Goal: Task Accomplishment & Management: Manage account settings

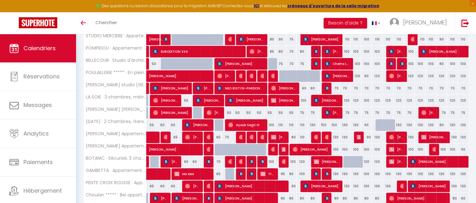
scroll to position [170, 0]
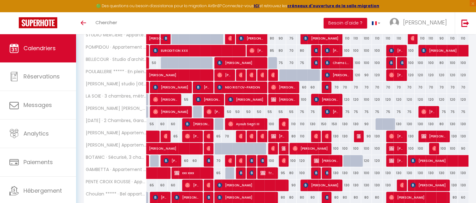
click at [295, 123] on div "110" at bounding box center [291, 124] width 11 height 12
type input "110"
type input "Dim 14 Septembre 2025"
type input "Lun 15 Septembre 2025"
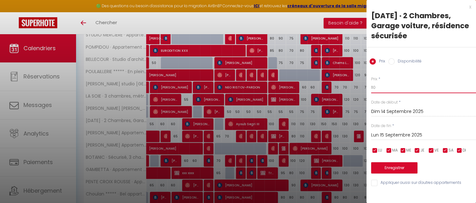
click at [386, 89] on input "110" at bounding box center [424, 87] width 105 height 11
type input "1"
type input "90"
click at [396, 168] on button "Enregistrer" at bounding box center [395, 167] width 46 height 11
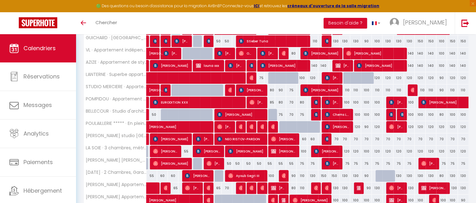
scroll to position [120, 0]
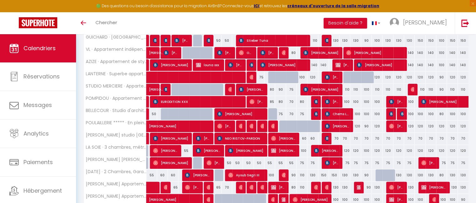
click at [272, 173] on div "100" at bounding box center [270, 175] width 11 height 12
type input "100"
type input "Ven 12 Septembre 2025"
type input "Sam 13 Septembre 2025"
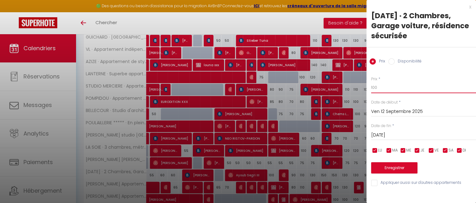
click at [386, 86] on input "100" at bounding box center [424, 87] width 105 height 11
type input "1"
type input "9"
type input "100"
click at [390, 164] on button "Enregistrer" at bounding box center [395, 167] width 46 height 11
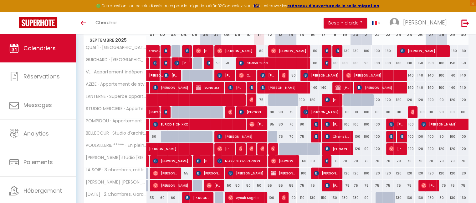
scroll to position [101, 0]
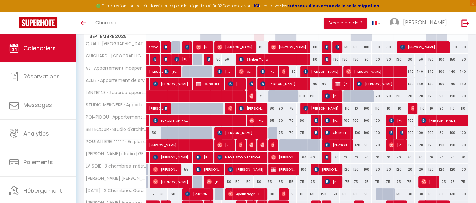
click at [301, 180] on div "75" at bounding box center [302, 182] width 11 height 12
type input "75"
type input "Lun 15 Septembre 2025"
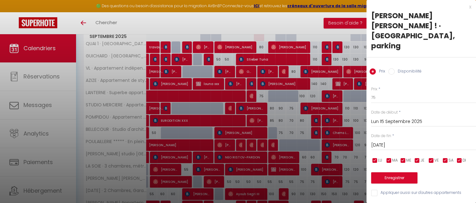
click at [400, 141] on input "Mar 16 Septembre 2025" at bounding box center [424, 145] width 105 height 8
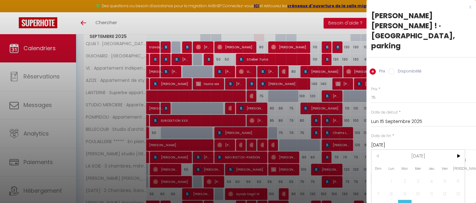
scroll to position [17, 0]
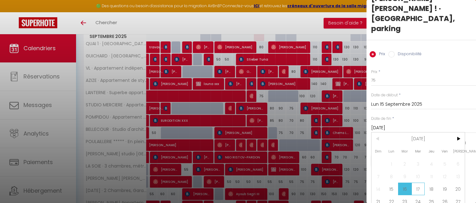
click at [420, 182] on span "17" at bounding box center [418, 188] width 13 height 13
type input "Mer 17 Septembre 2025"
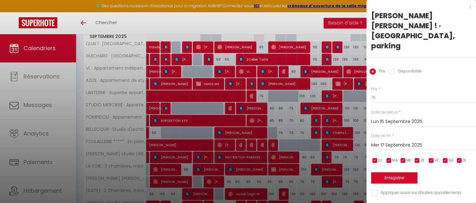
scroll to position [0, 0]
click at [382, 92] on input "75" at bounding box center [424, 97] width 105 height 11
type input "7"
type input "65"
click at [397, 172] on button "Enregistrer" at bounding box center [395, 177] width 46 height 11
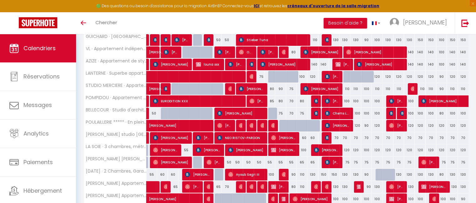
scroll to position [125, 0]
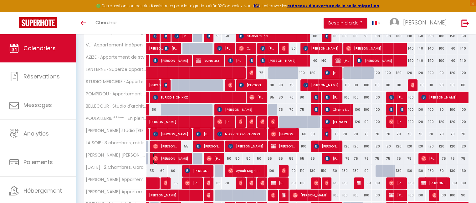
click at [173, 158] on span "[PERSON_NAME]" at bounding box center [170, 158] width 35 height 12
select select "OK"
select select "0"
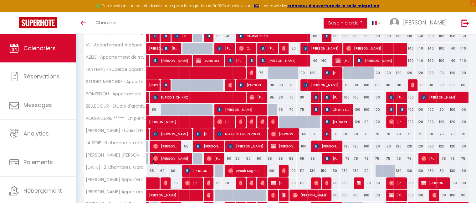
select select "1"
select select
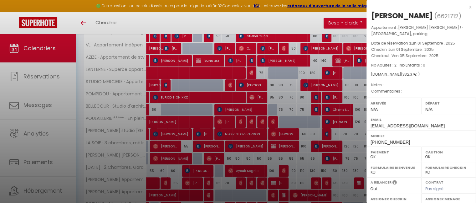
click at [466, 7] on div "x" at bounding box center [419, 7] width 105 height 8
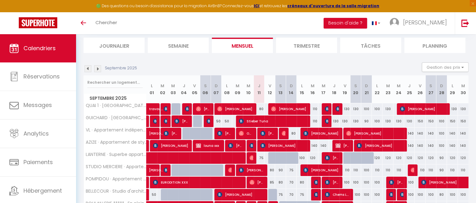
scroll to position [39, 0]
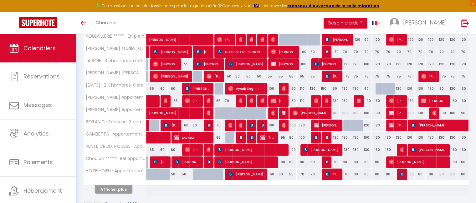
scroll to position [207, 0]
click at [126, 185] on button "Afficher plus" at bounding box center [114, 189] width 38 height 8
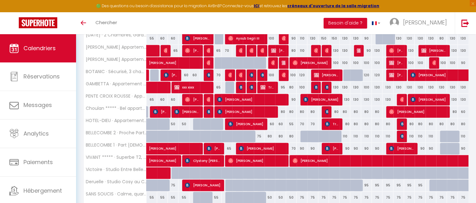
scroll to position [257, 0]
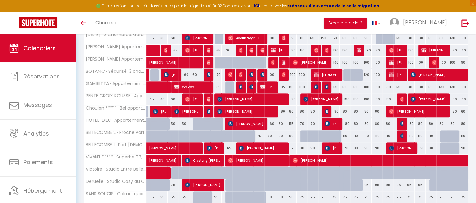
click at [259, 134] on div "75" at bounding box center [259, 136] width 11 height 12
type input "75"
type input "Jeu 11 Septembre 2025"
type input "Ven 12 Septembre 2025"
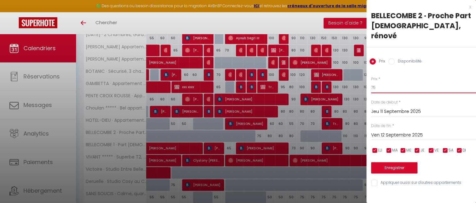
click at [384, 82] on input "75" at bounding box center [424, 87] width 105 height 11
type input "7"
type input "65"
click at [394, 162] on button "Enregistrer" at bounding box center [395, 167] width 46 height 11
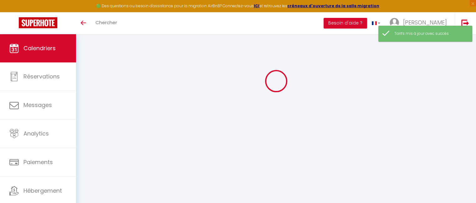
scroll to position [224, 0]
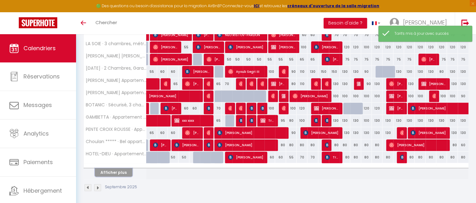
click at [120, 169] on button "Afficher plus" at bounding box center [114, 172] width 38 height 8
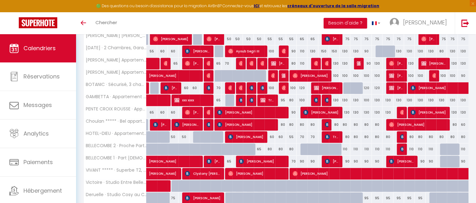
scroll to position [260, 0]
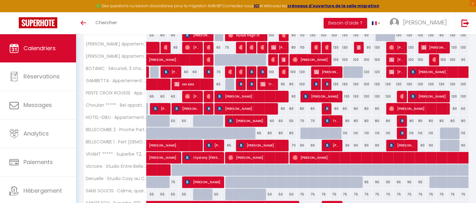
click at [291, 132] on div "80" at bounding box center [291, 133] width 11 height 12
type input "80"
type input "Dim 14 Septembre 2025"
type input "Lun 15 Septembre 2025"
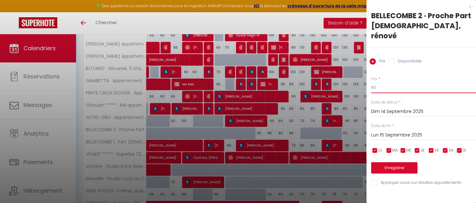
click at [383, 82] on input "80" at bounding box center [424, 87] width 105 height 11
type input "8"
type input "70"
click at [394, 162] on button "Enregistrer" at bounding box center [395, 167] width 46 height 11
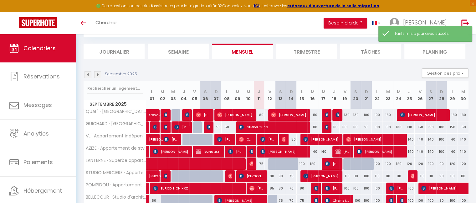
scroll to position [224, 0]
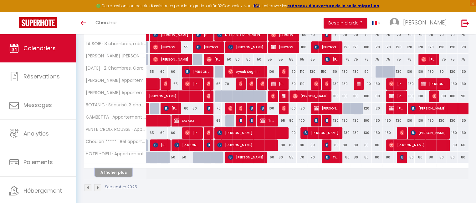
click at [121, 172] on button "Afficher plus" at bounding box center [114, 172] width 38 height 8
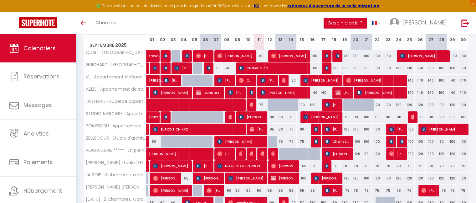
scroll to position [93, 0]
click at [273, 128] on div "85" at bounding box center [270, 129] width 11 height 12
type input "85"
type input "Ven 12 Septembre 2025"
type input "Sam 13 Septembre 2025"
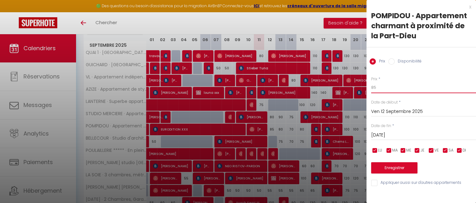
click at [378, 87] on input "85" at bounding box center [424, 87] width 105 height 11
type input "80"
click at [399, 170] on button "Enregistrer" at bounding box center [395, 167] width 46 height 11
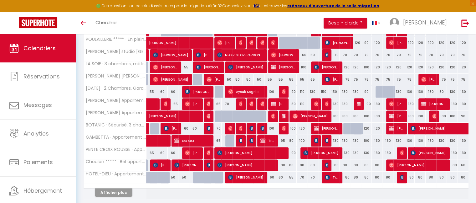
scroll to position [224, 0]
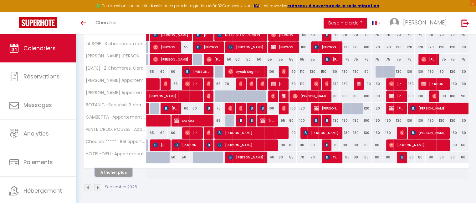
click at [116, 168] on button "Afficher plus" at bounding box center [114, 172] width 38 height 8
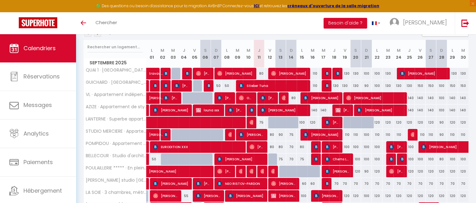
scroll to position [75, 0]
